Goal: Check status: Check status

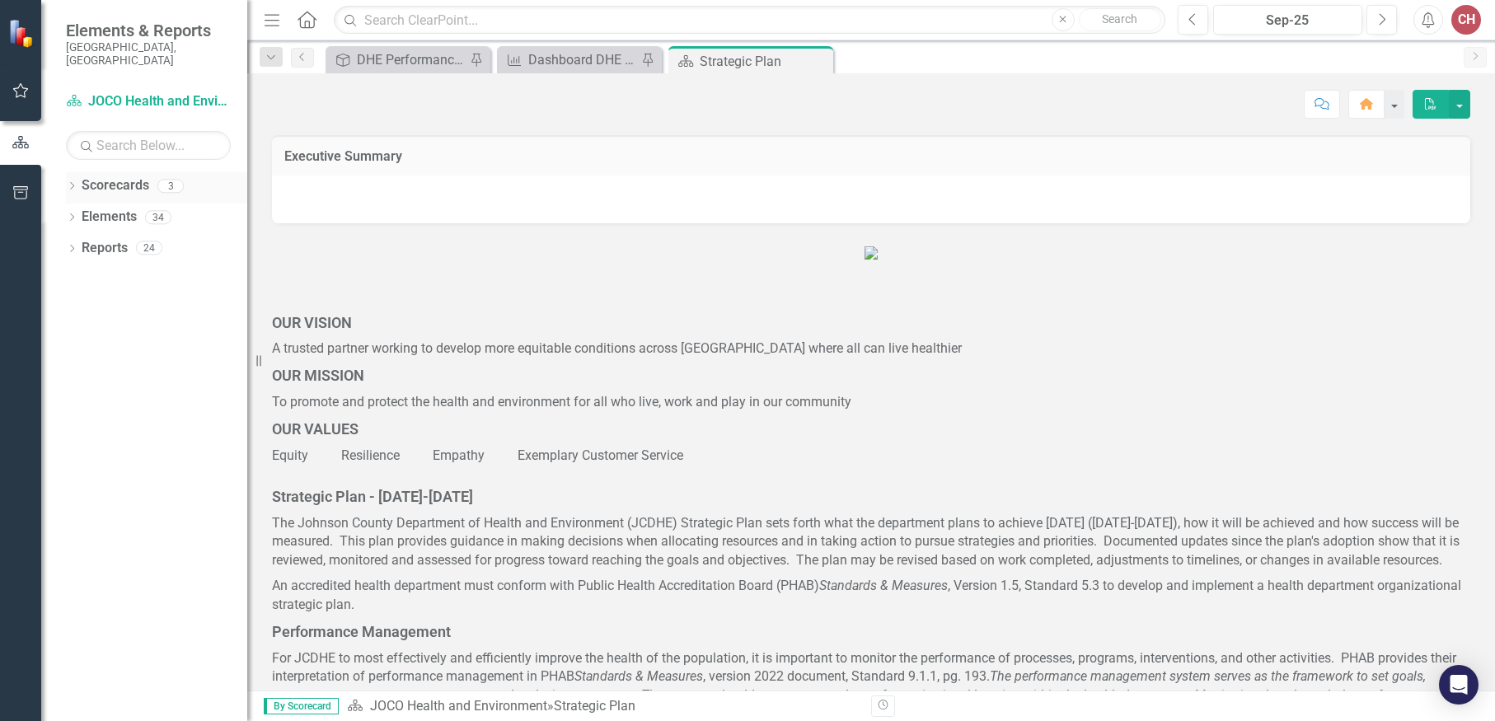
click at [68, 183] on icon "Dropdown" at bounding box center [72, 187] width 12 height 9
click at [77, 212] on icon "Dropdown" at bounding box center [80, 217] width 12 height 10
drag, startPoint x: 143, startPoint y: 262, endPoint x: 229, endPoint y: 263, distance: 86.6
click at [143, 270] on link "DHE Dept Operations PM Scorecard" at bounding box center [177, 279] width 140 height 19
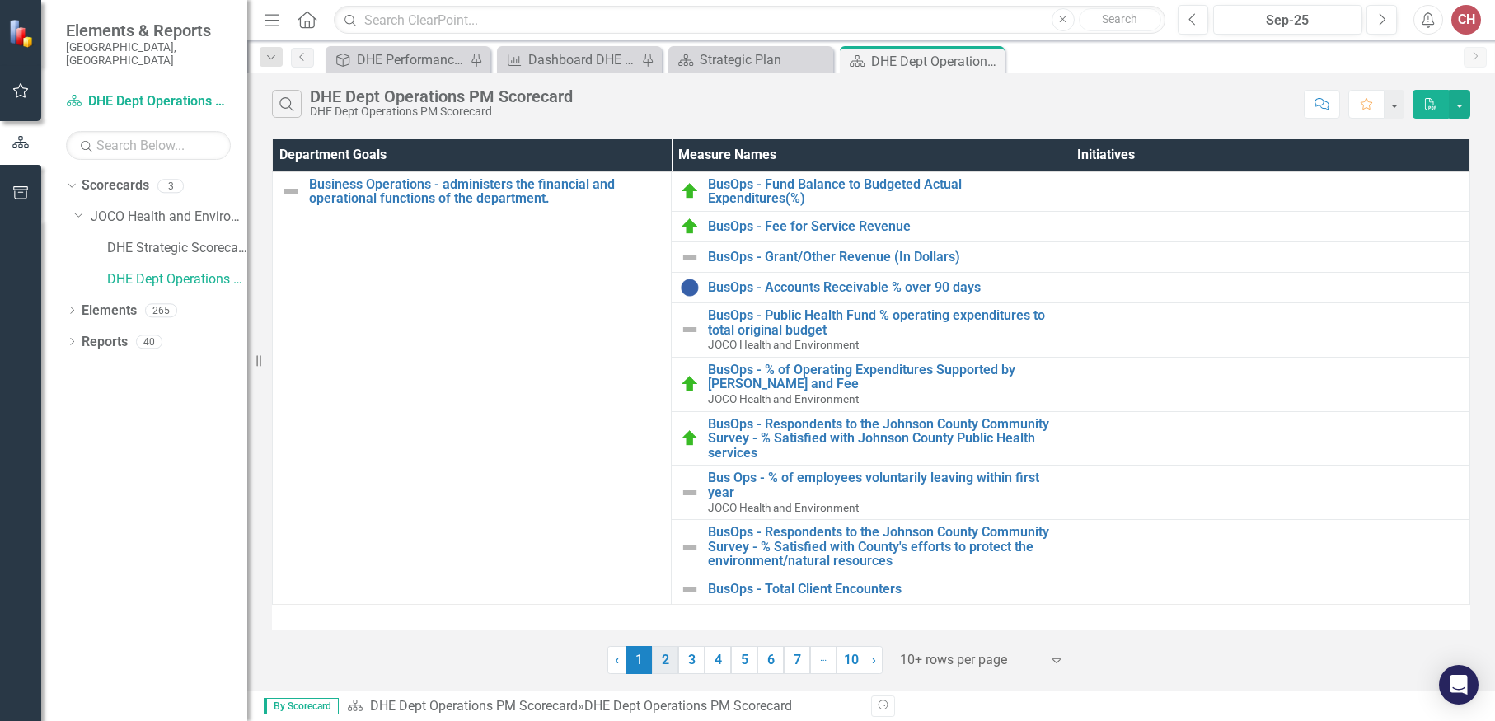
click at [673, 659] on link "2" at bounding box center [665, 660] width 26 height 28
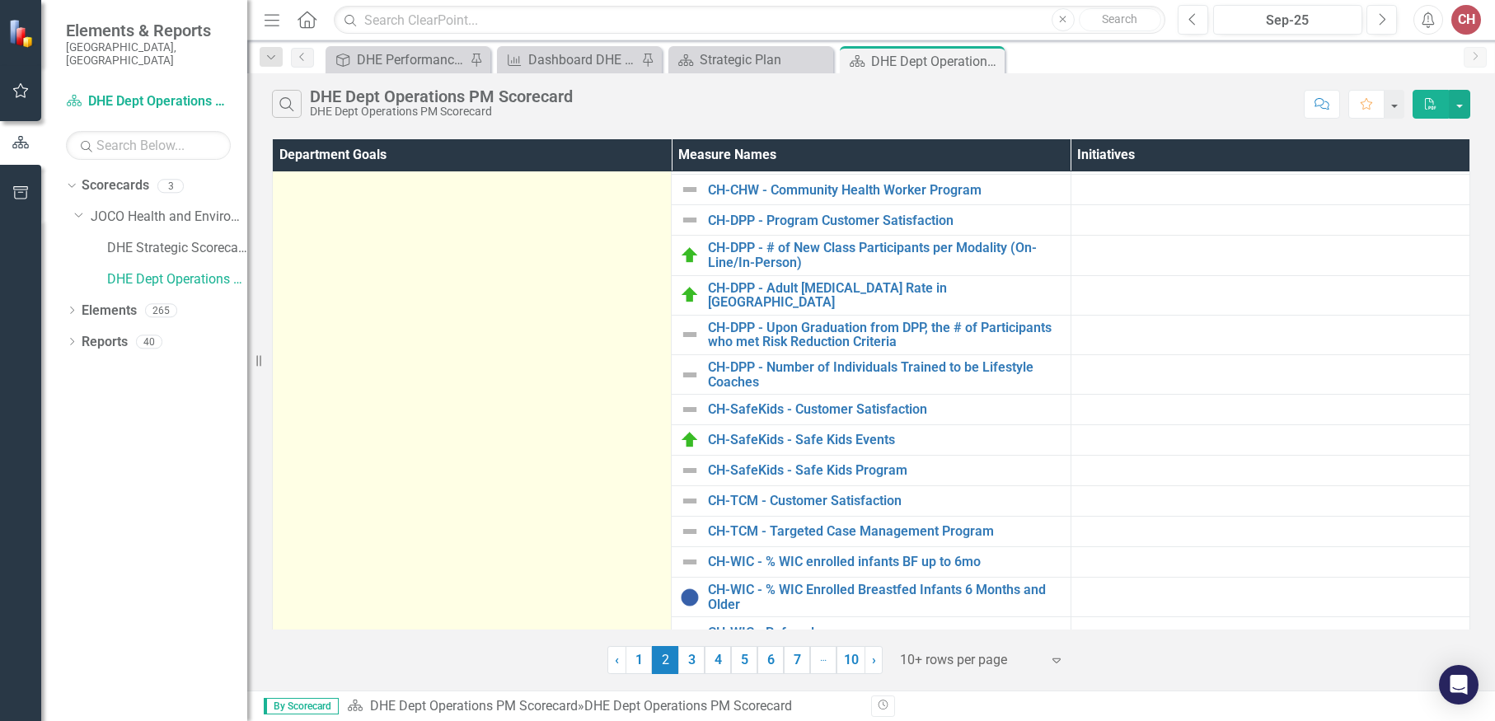
scroll to position [412, 0]
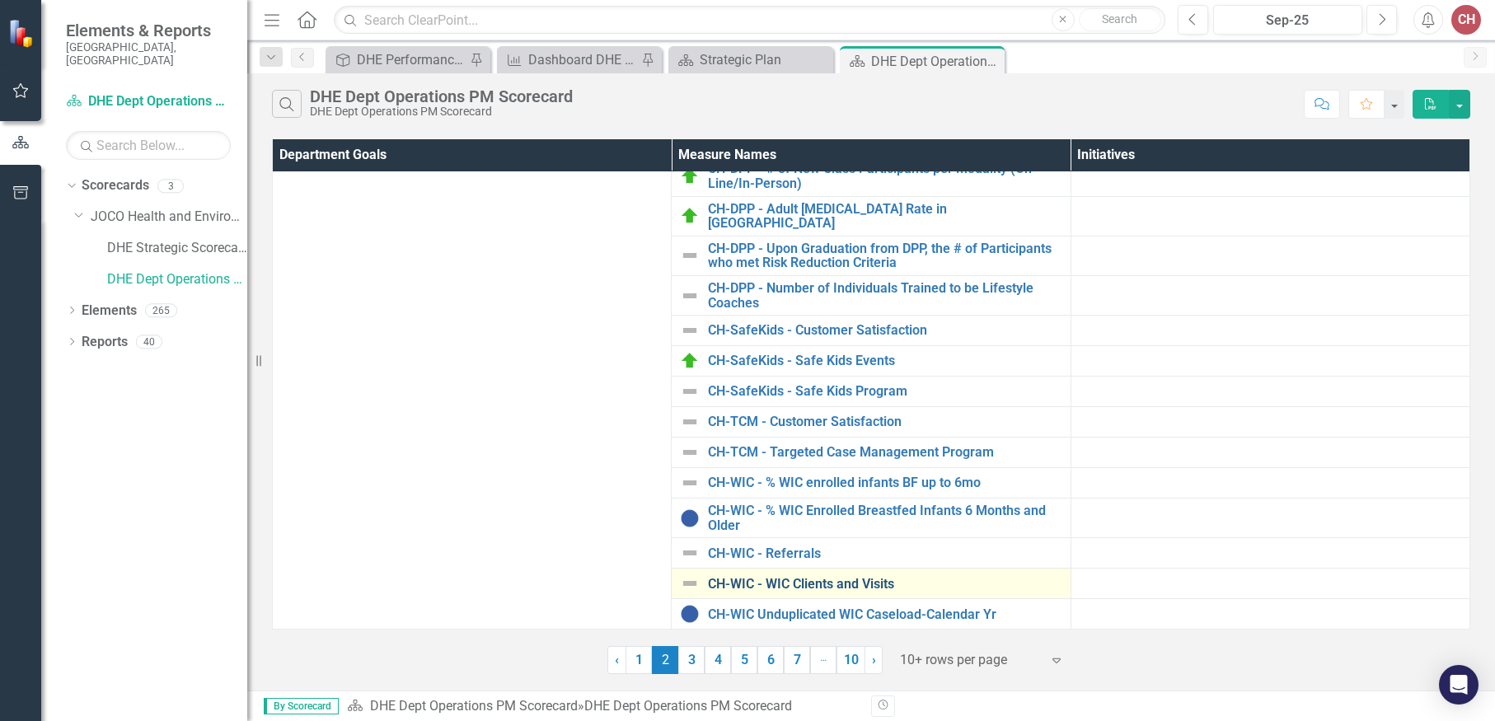
click at [799, 577] on link "CH-WIC - WIC Clients and Visits" at bounding box center [885, 584] width 354 height 15
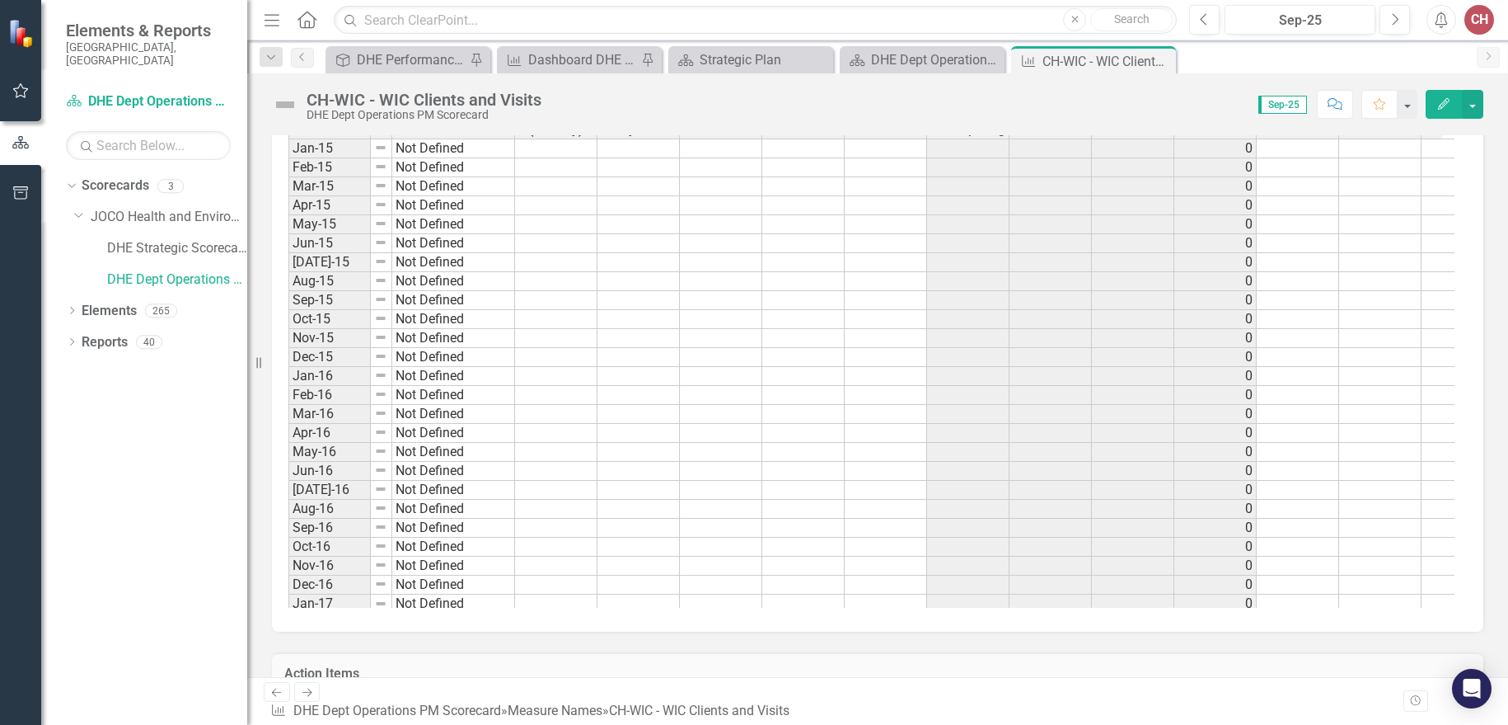
scroll to position [1236, 0]
click at [525, 414] on td at bounding box center [556, 407] width 82 height 19
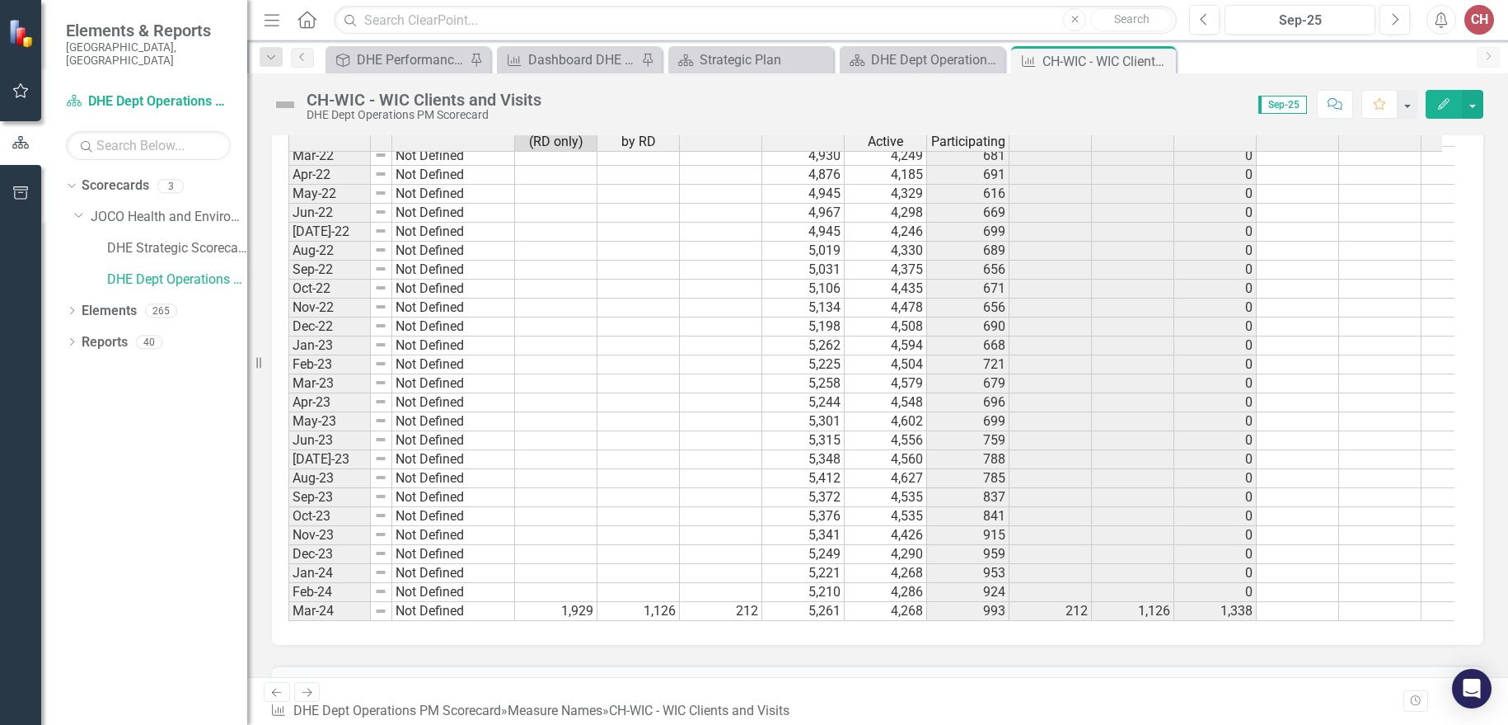
scroll to position [1649, 0]
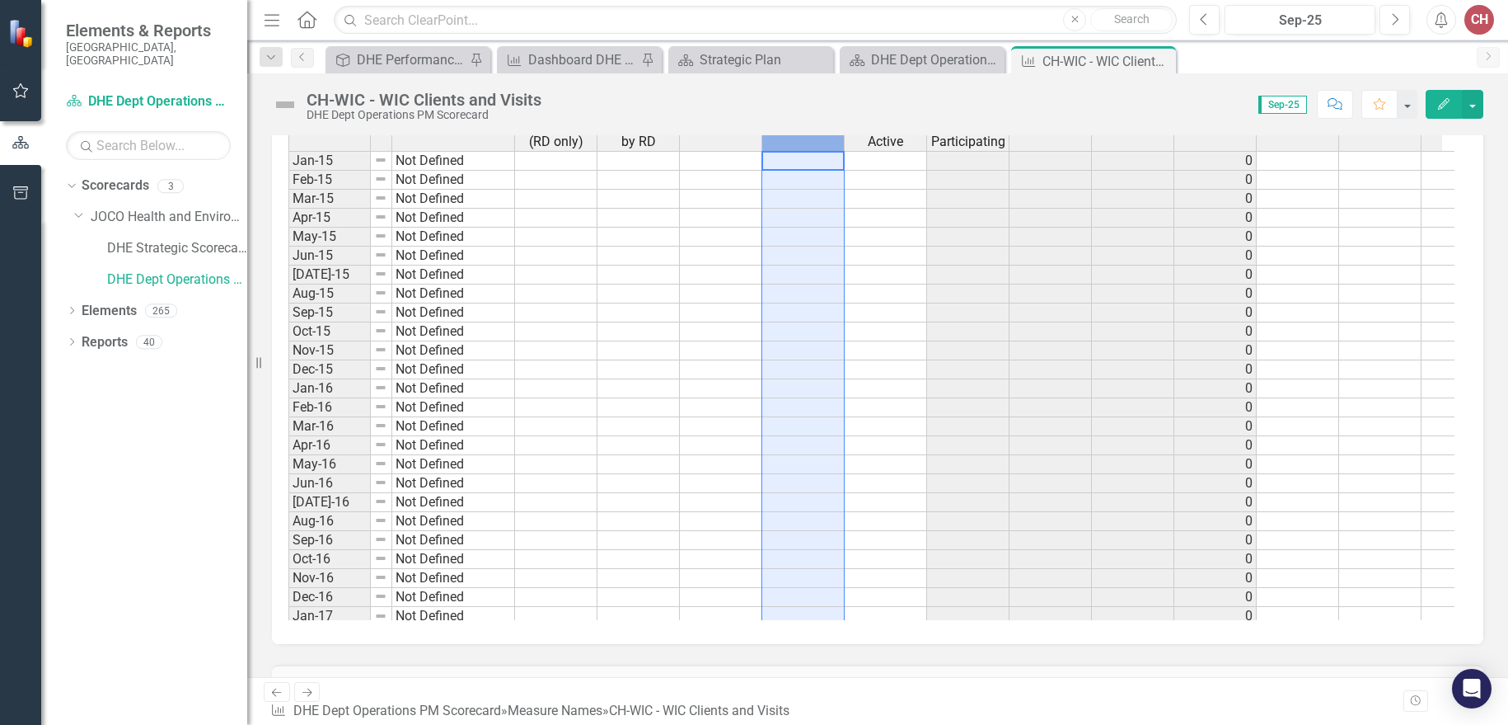
click at [788, 142] on th "# Enrolled Participants" at bounding box center [803, 120] width 82 height 62
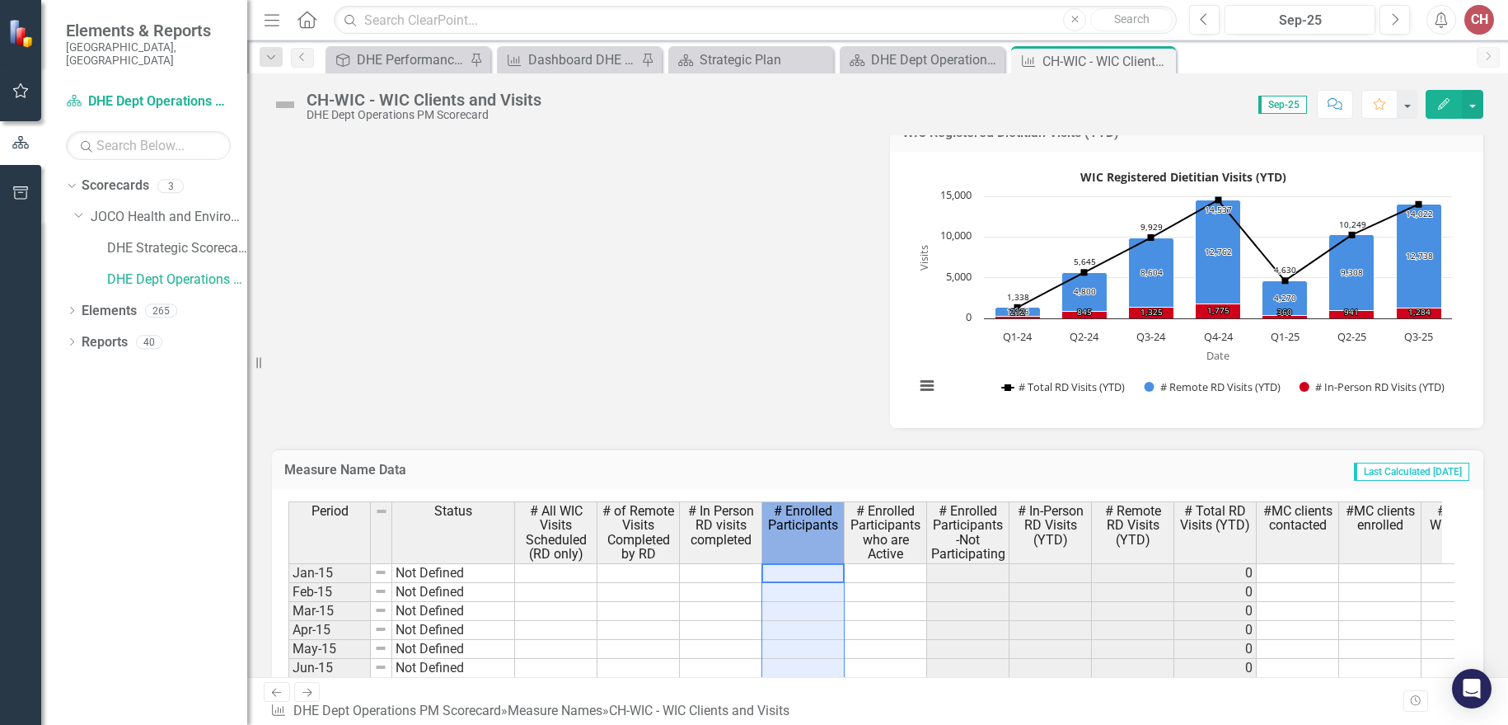
click at [791, 533] on div "# Enrolled Participants" at bounding box center [803, 518] width 82 height 32
click at [821, 582] on div at bounding box center [803, 582] width 82 height 2
